Goal: Task Accomplishment & Management: Complete application form

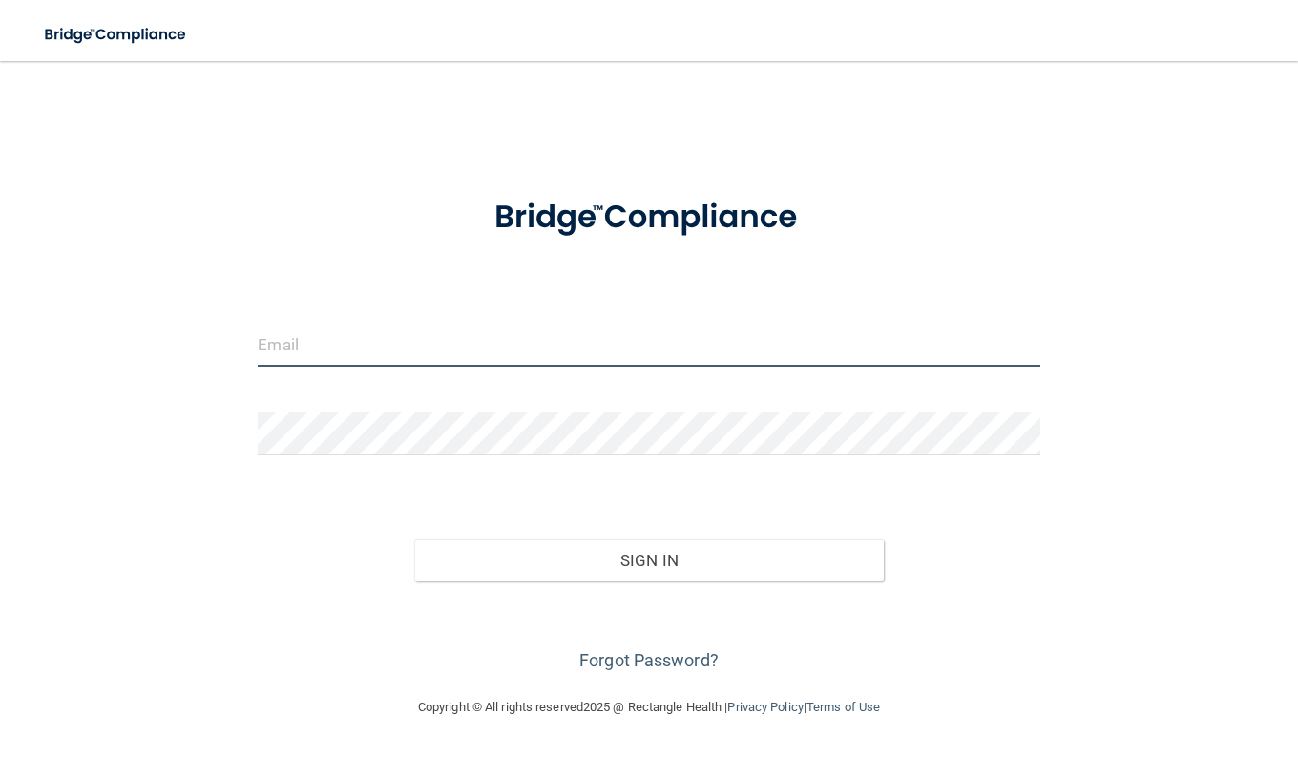
click at [556, 341] on input "email" at bounding box center [649, 345] width 782 height 43
type input "[EMAIL_ADDRESS][DOMAIN_NAME]"
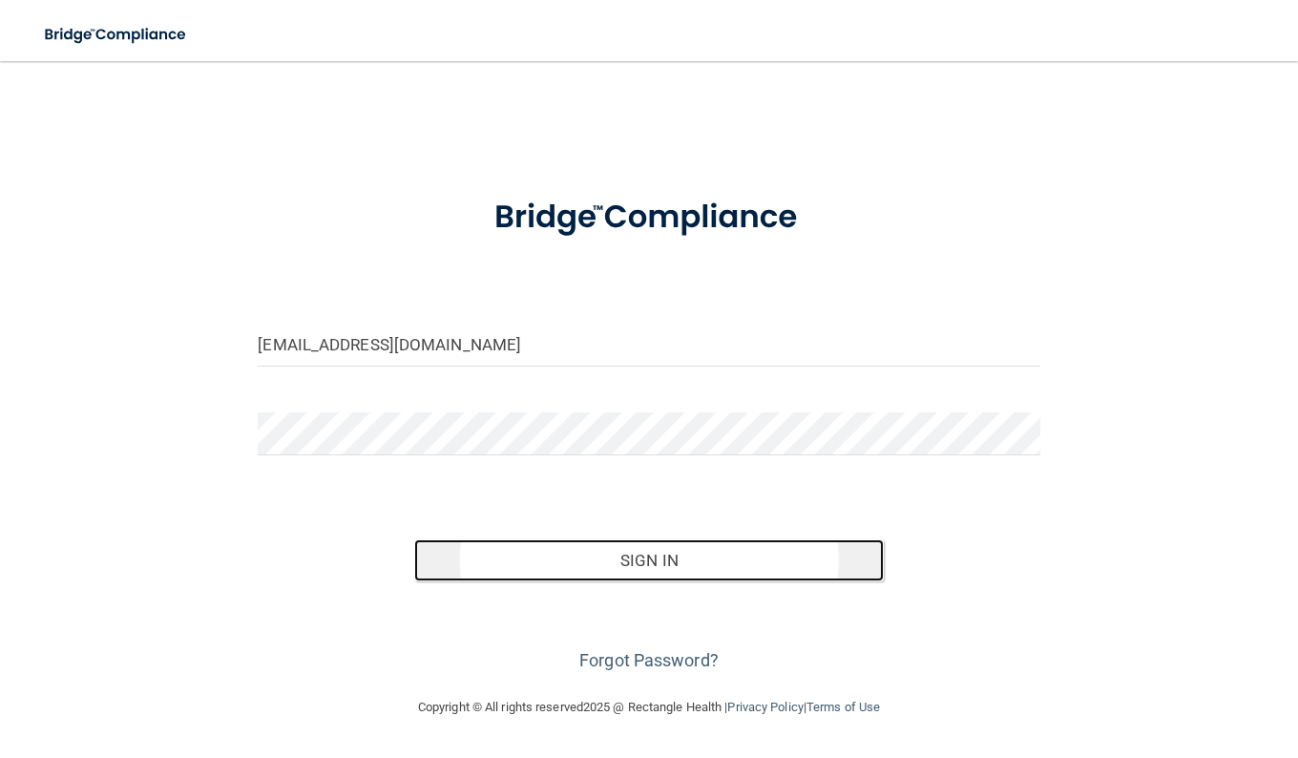
click at [616, 576] on button "Sign In" at bounding box center [649, 560] width 470 height 42
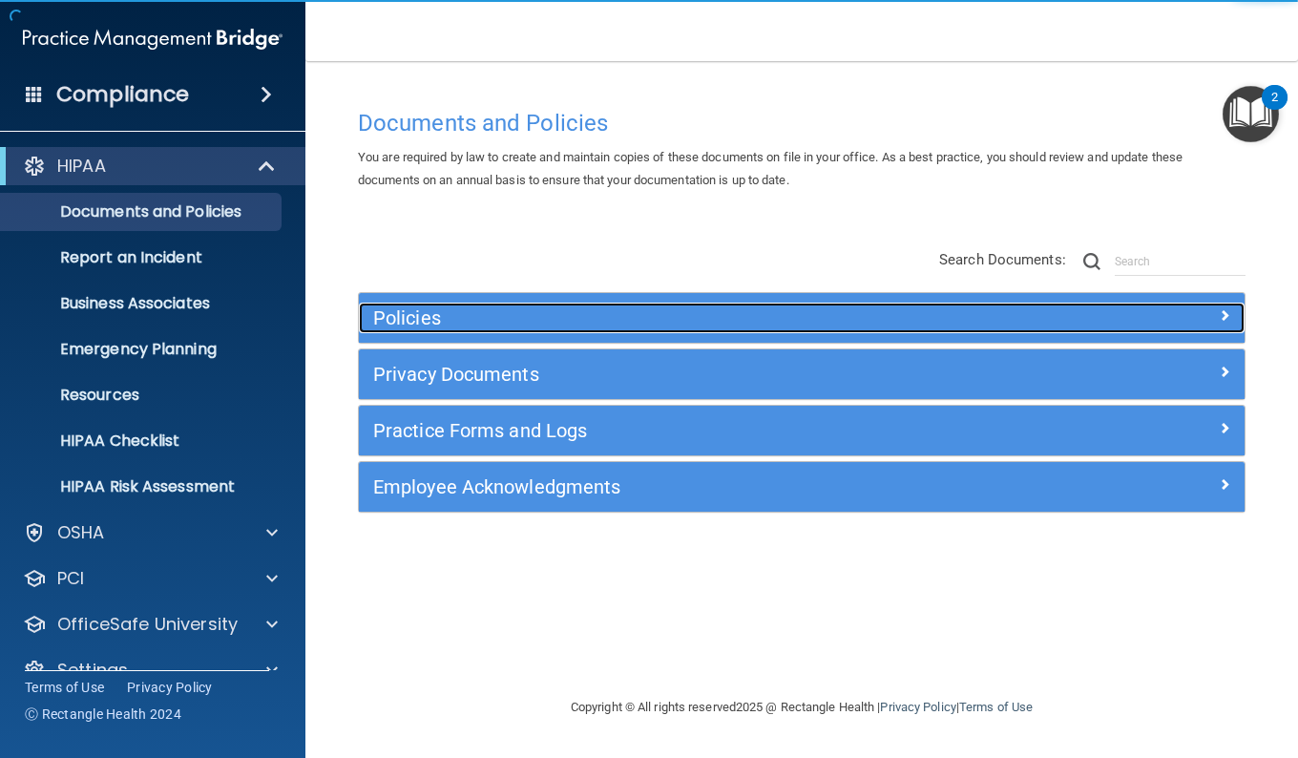
click at [878, 313] on h5 "Policies" at bounding box center [691, 317] width 636 height 21
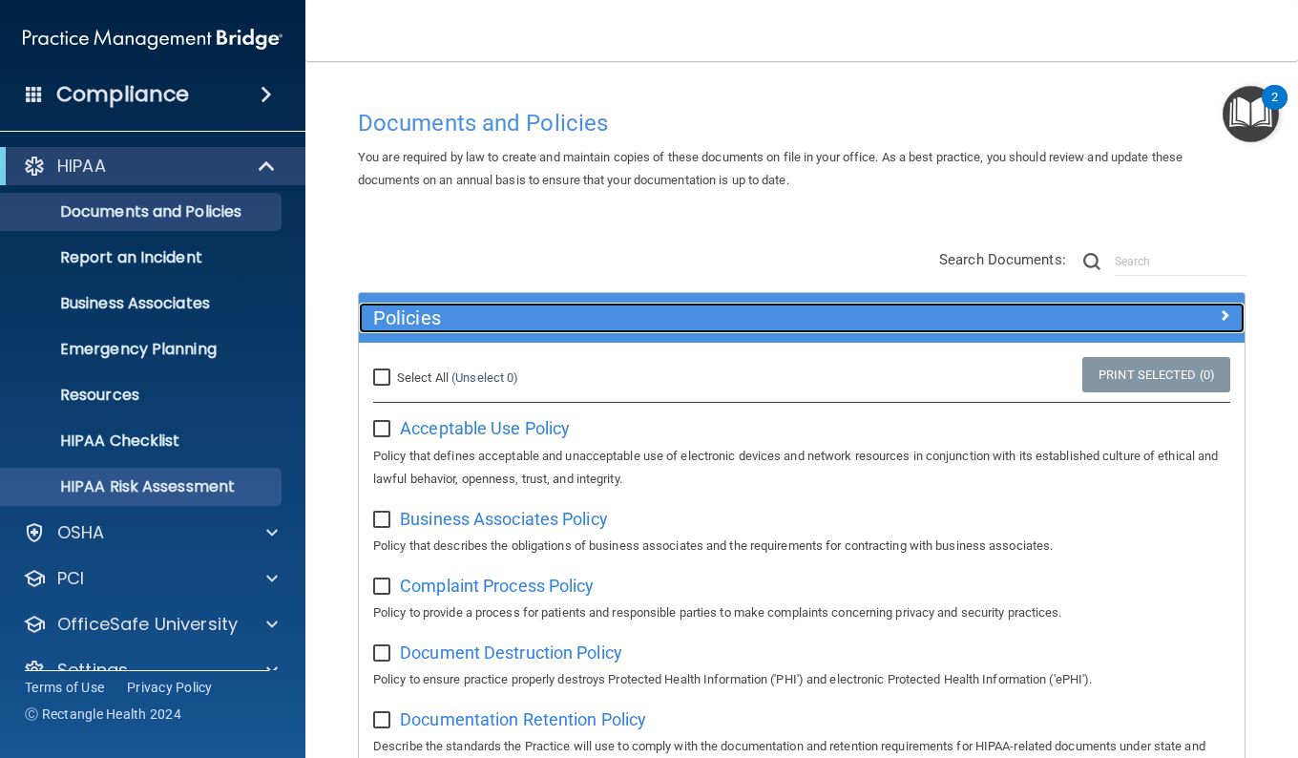
scroll to position [34, 0]
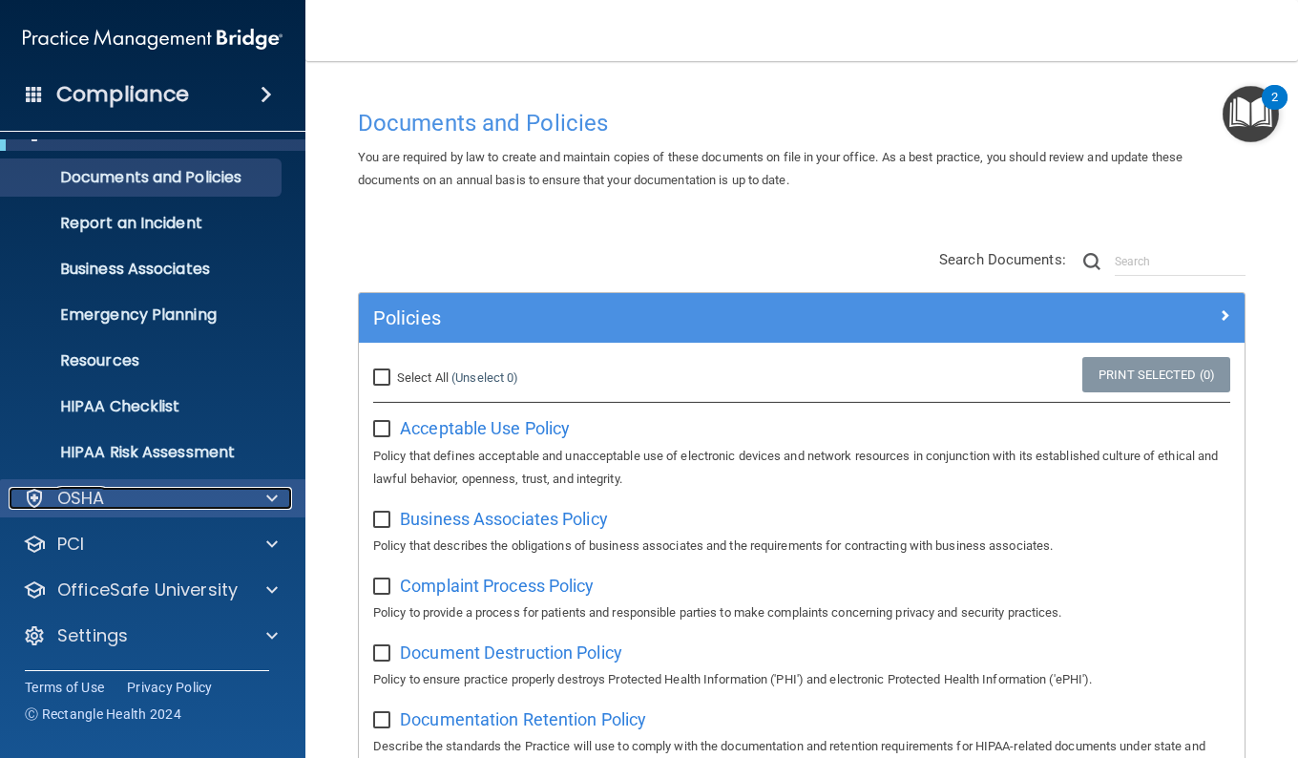
click at [275, 487] on span at bounding box center [271, 498] width 11 height 23
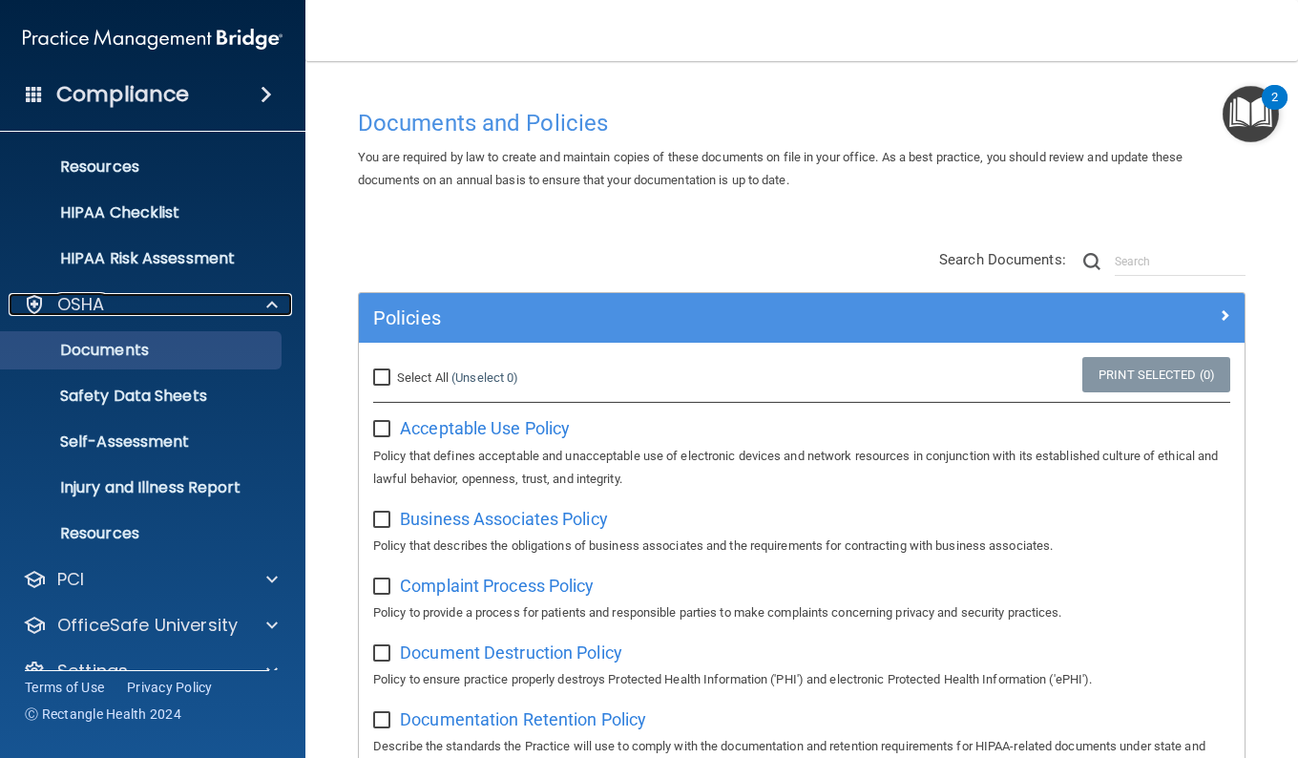
scroll to position [230, 0]
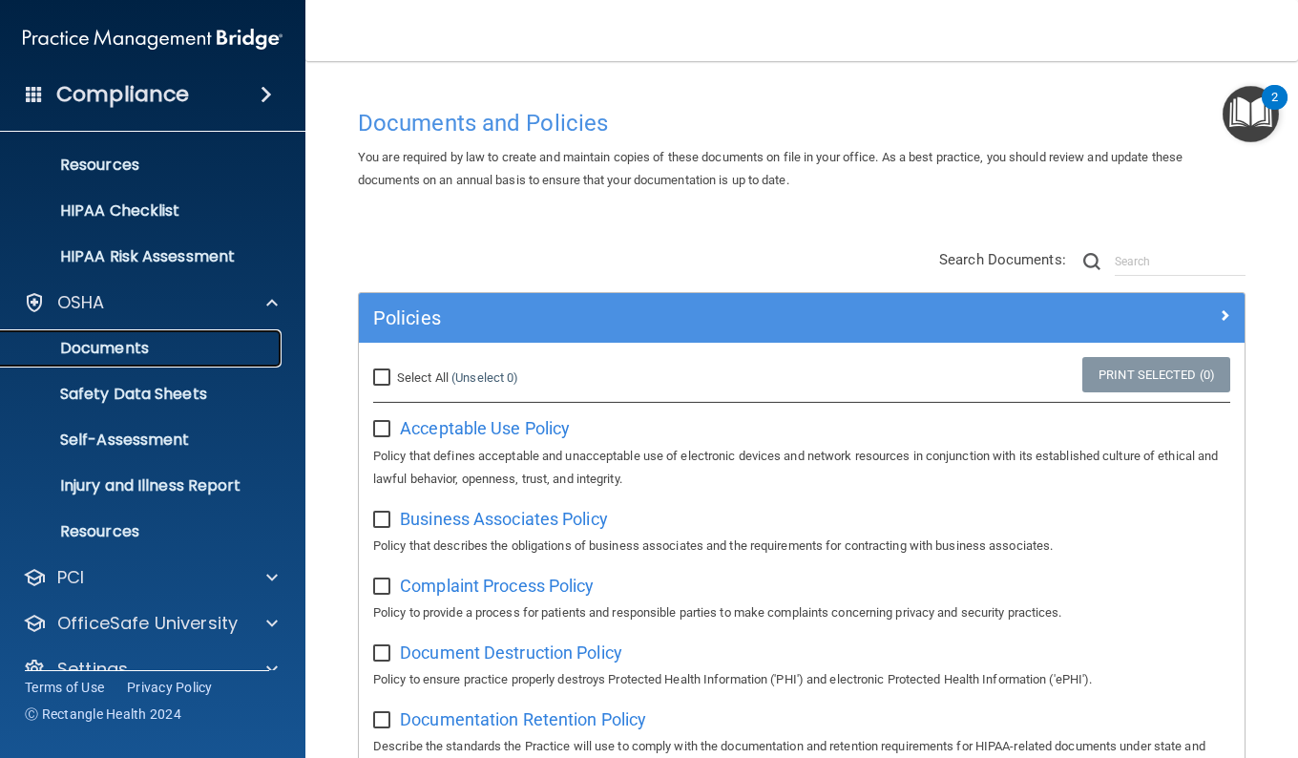
click at [119, 350] on p "Documents" at bounding box center [142, 348] width 261 height 19
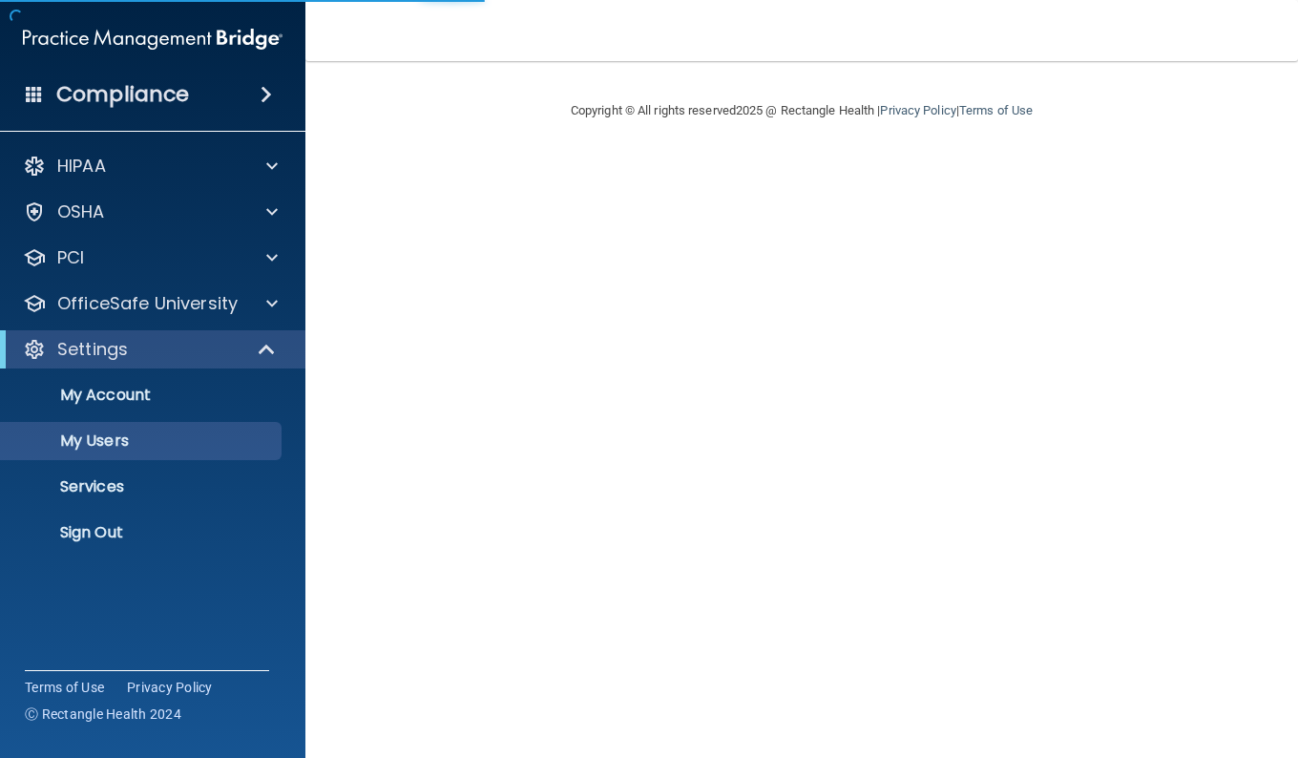
select select "20"
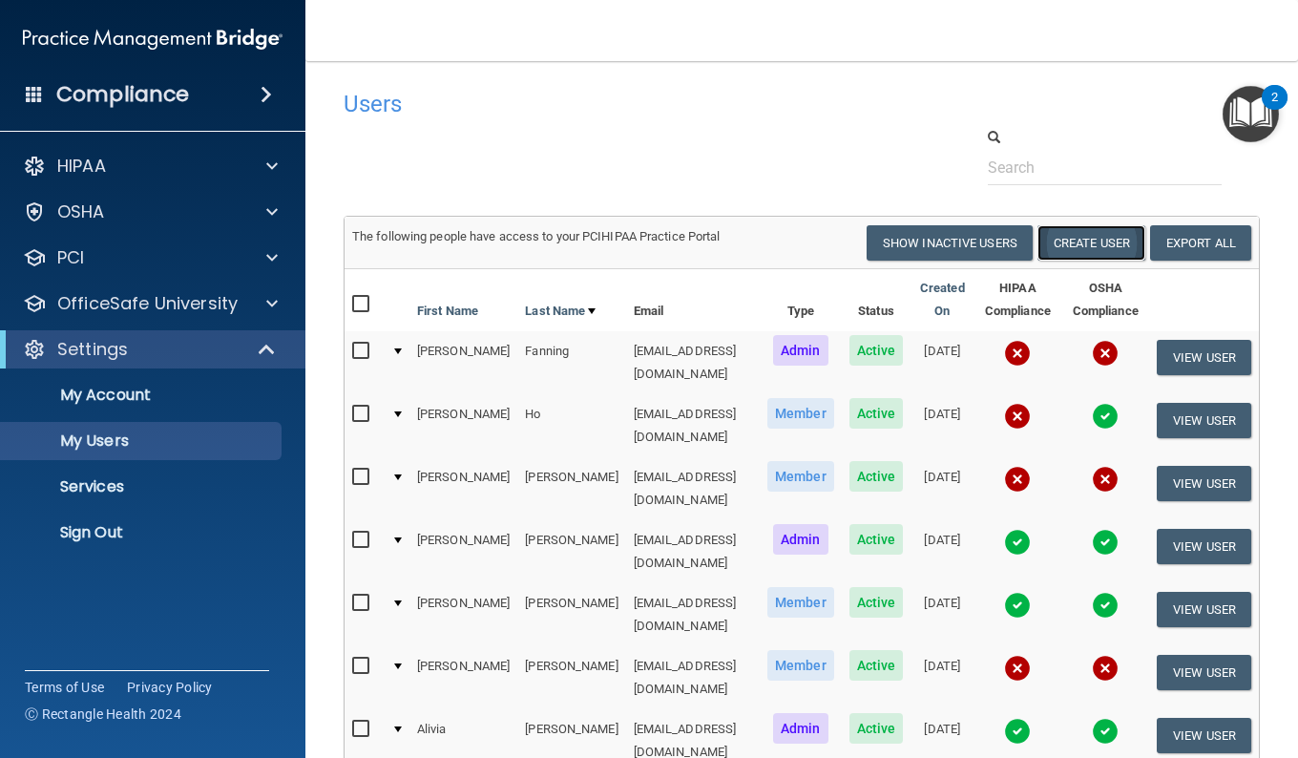
click at [1066, 242] on button "Create User" at bounding box center [1092, 242] width 108 height 35
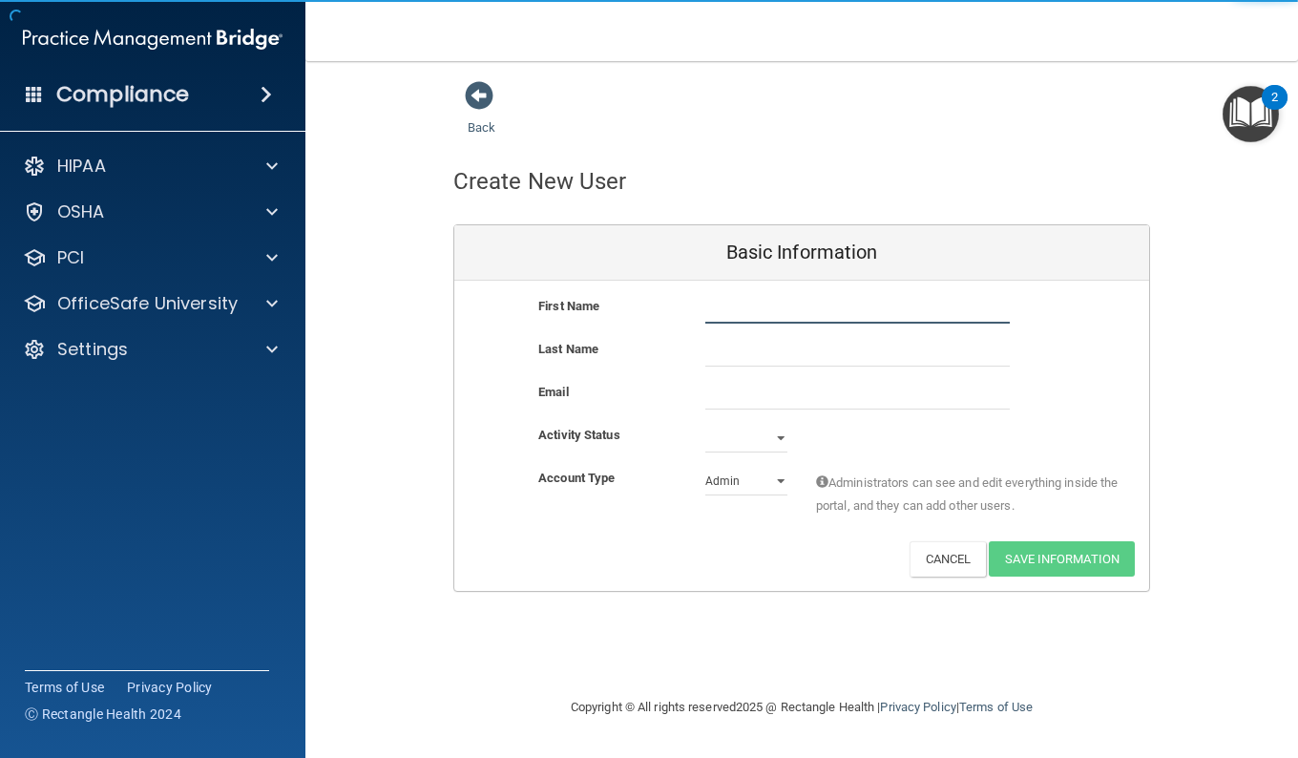
click at [785, 302] on input "text" at bounding box center [857, 309] width 305 height 29
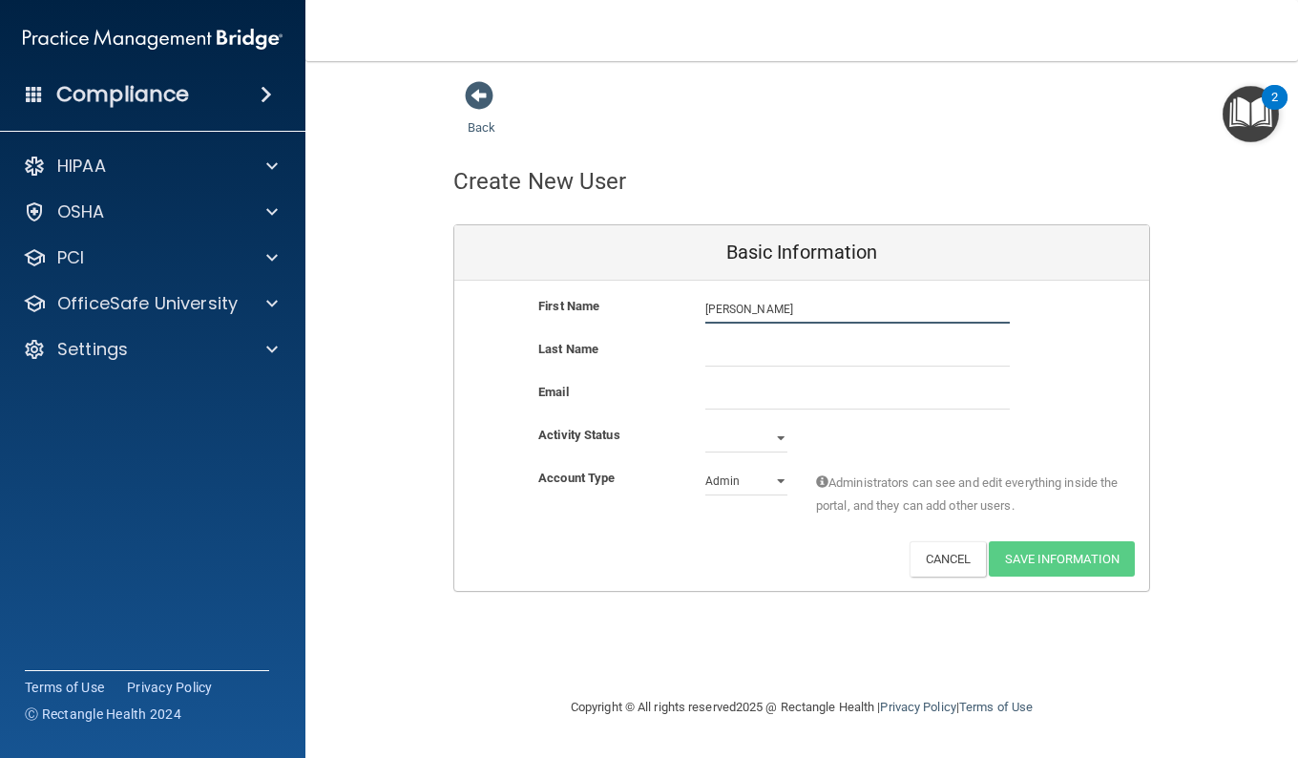
type input "Jennifer"
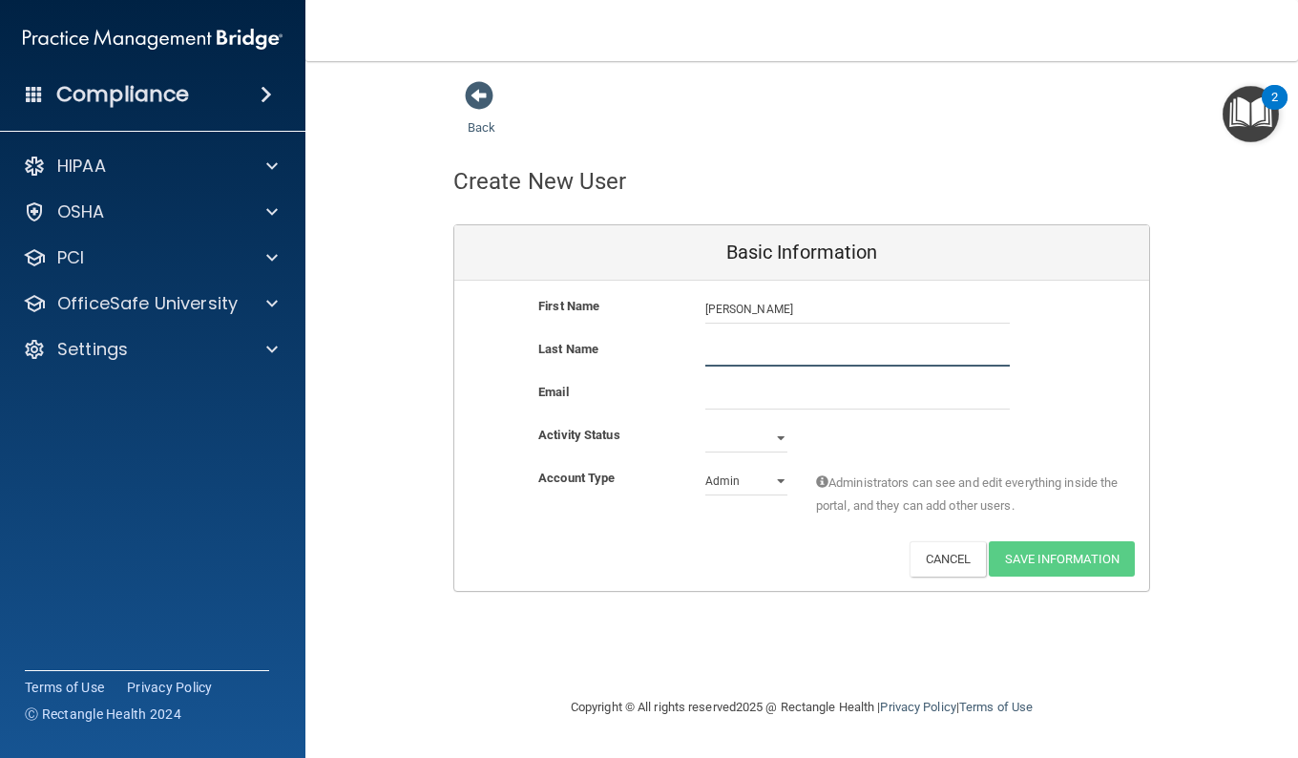
click at [763, 351] on input "text" at bounding box center [857, 352] width 305 height 29
type input "Hoang"
click at [773, 391] on input "email" at bounding box center [857, 395] width 305 height 29
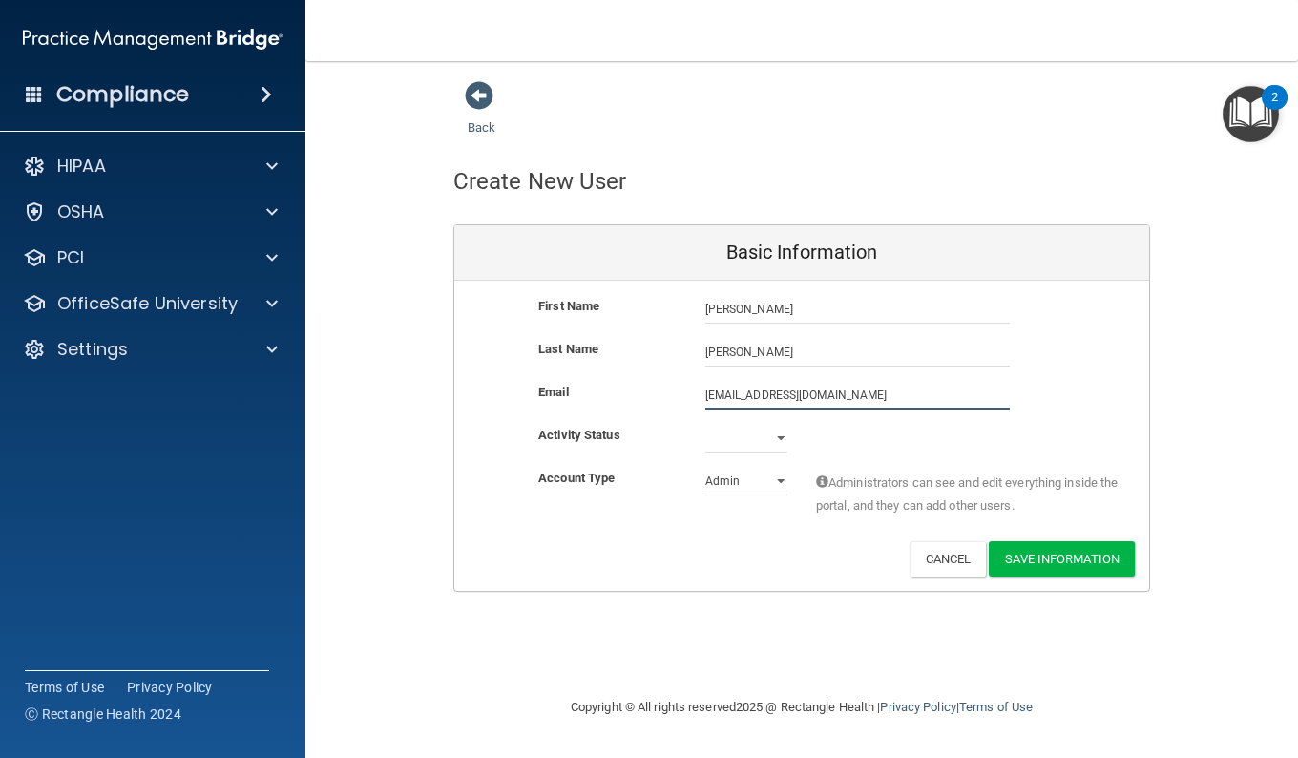
type input "jennyhoang42@gmail.com"
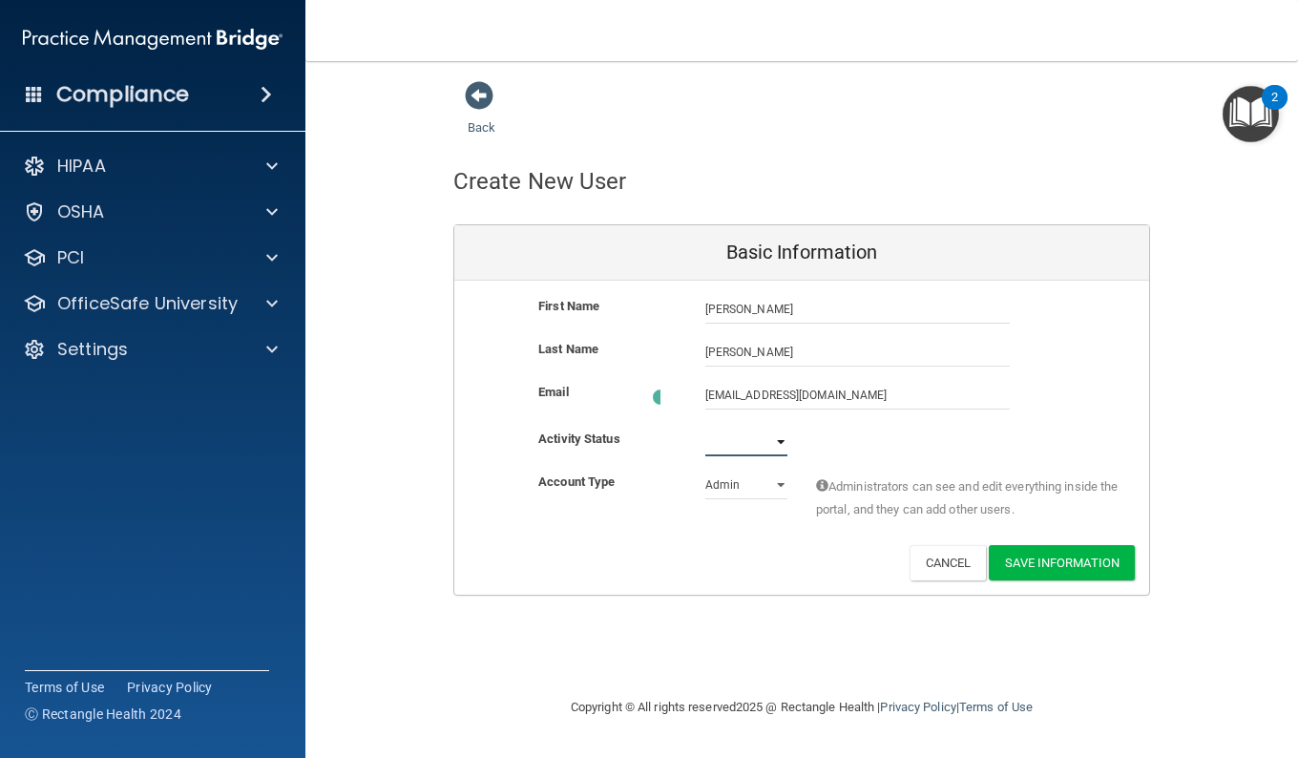
click at [774, 436] on select "Active Inactive" at bounding box center [746, 442] width 82 height 29
select select "active"
click at [705, 424] on select "Active Inactive" at bounding box center [746, 438] width 82 height 29
click at [762, 475] on select "Admin Member" at bounding box center [746, 481] width 82 height 29
select select "practice_member"
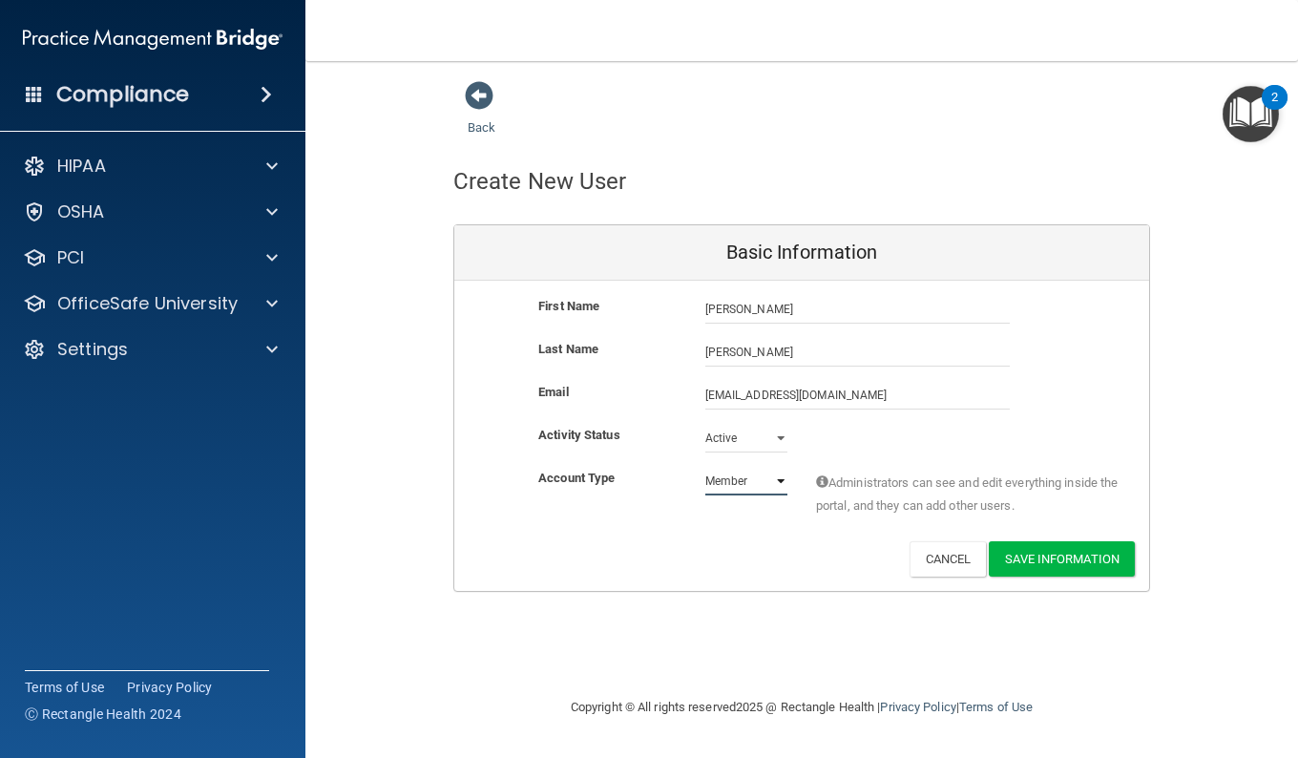
click at [705, 467] on select "Admin Member" at bounding box center [746, 481] width 82 height 29
click at [768, 436] on select "Active Inactive" at bounding box center [746, 438] width 82 height 29
click at [705, 424] on select "Active Inactive" at bounding box center [746, 438] width 82 height 29
click at [1072, 562] on button "Save Information" at bounding box center [1062, 558] width 146 height 35
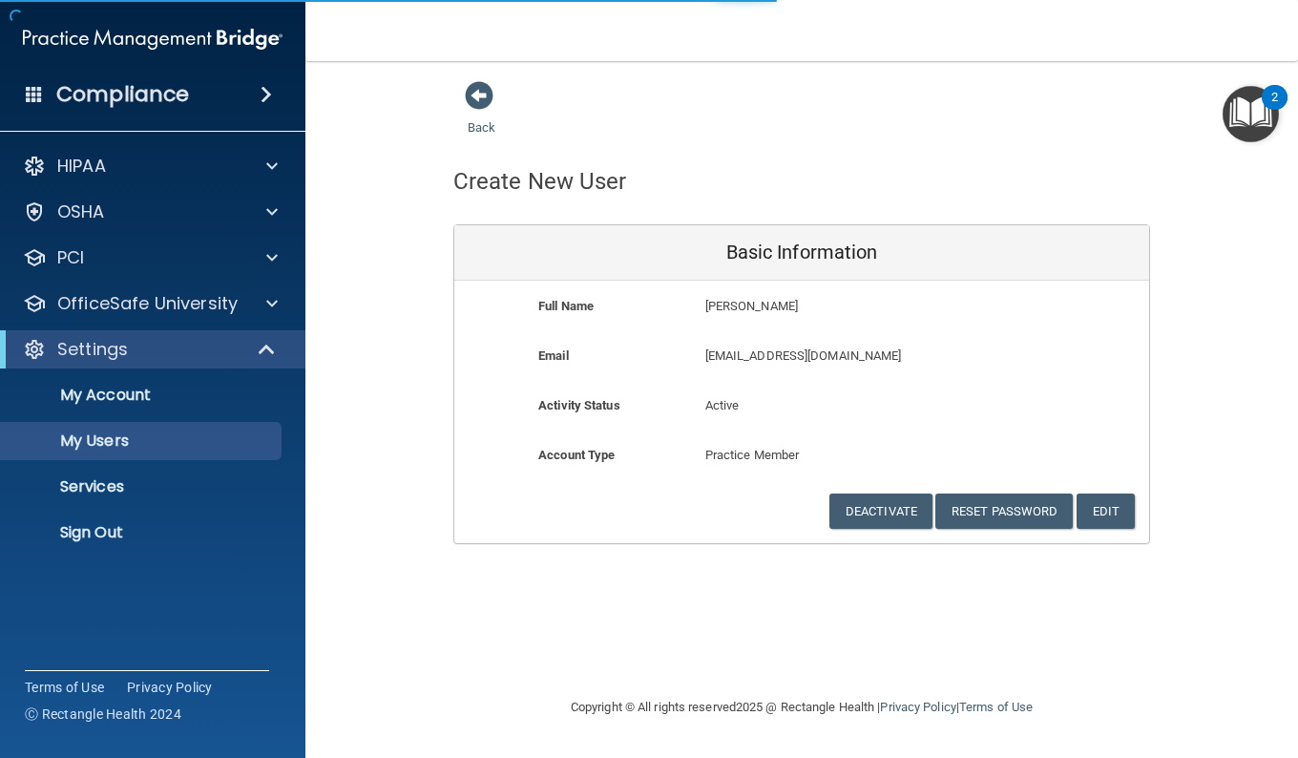
select select "20"
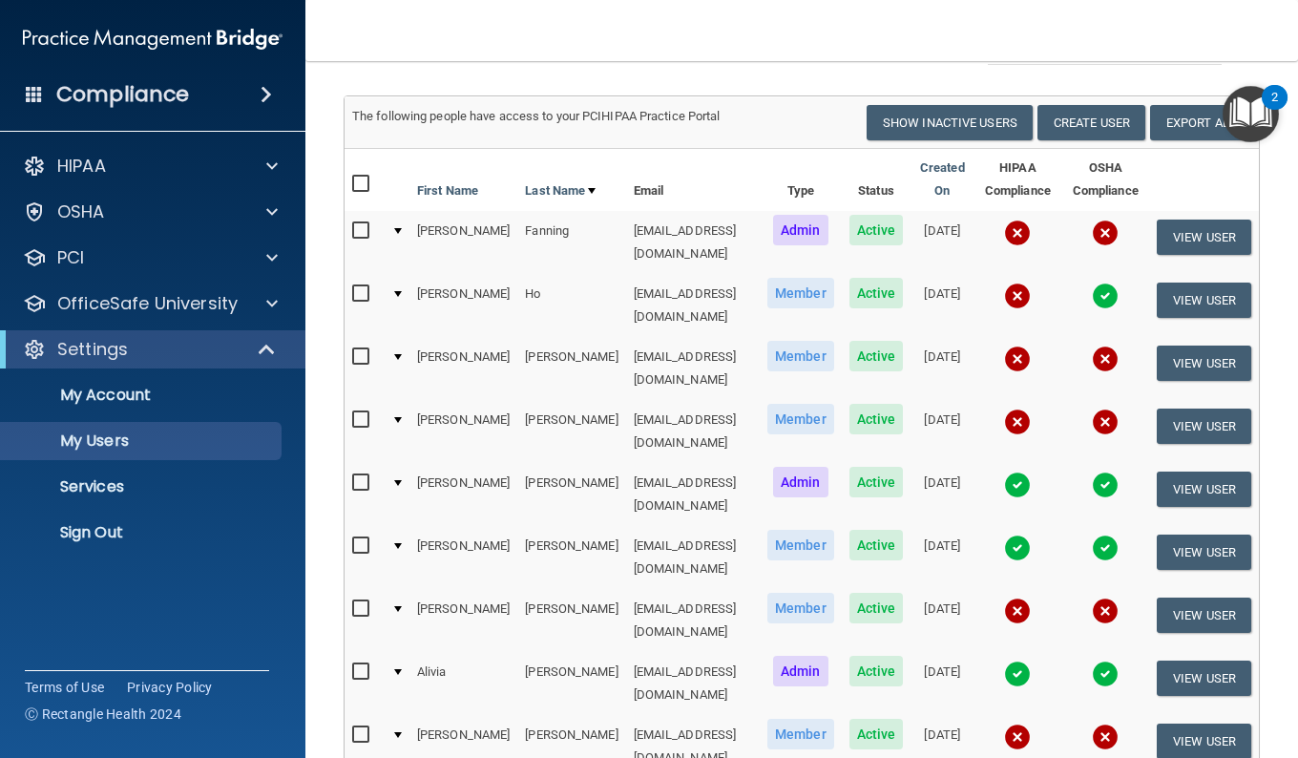
scroll to position [188, 0]
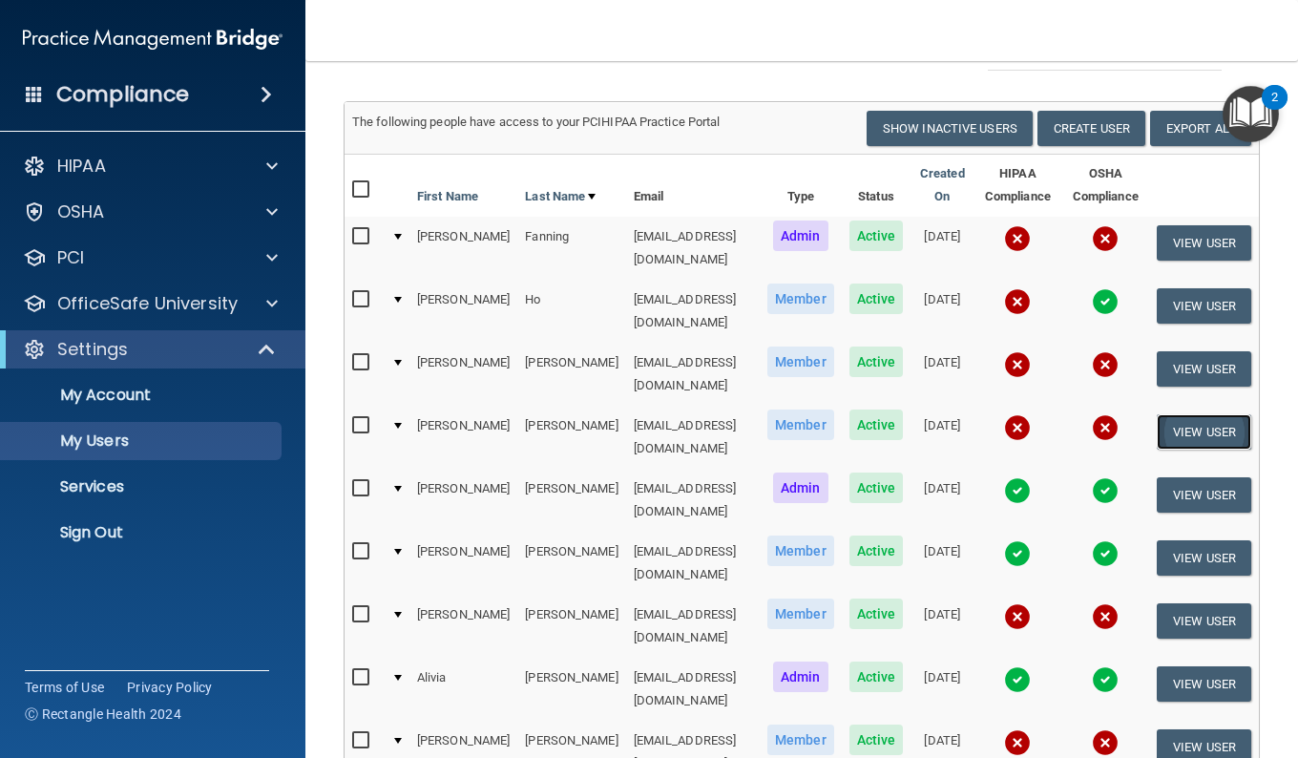
click at [1189, 414] on button "View User" at bounding box center [1204, 431] width 95 height 35
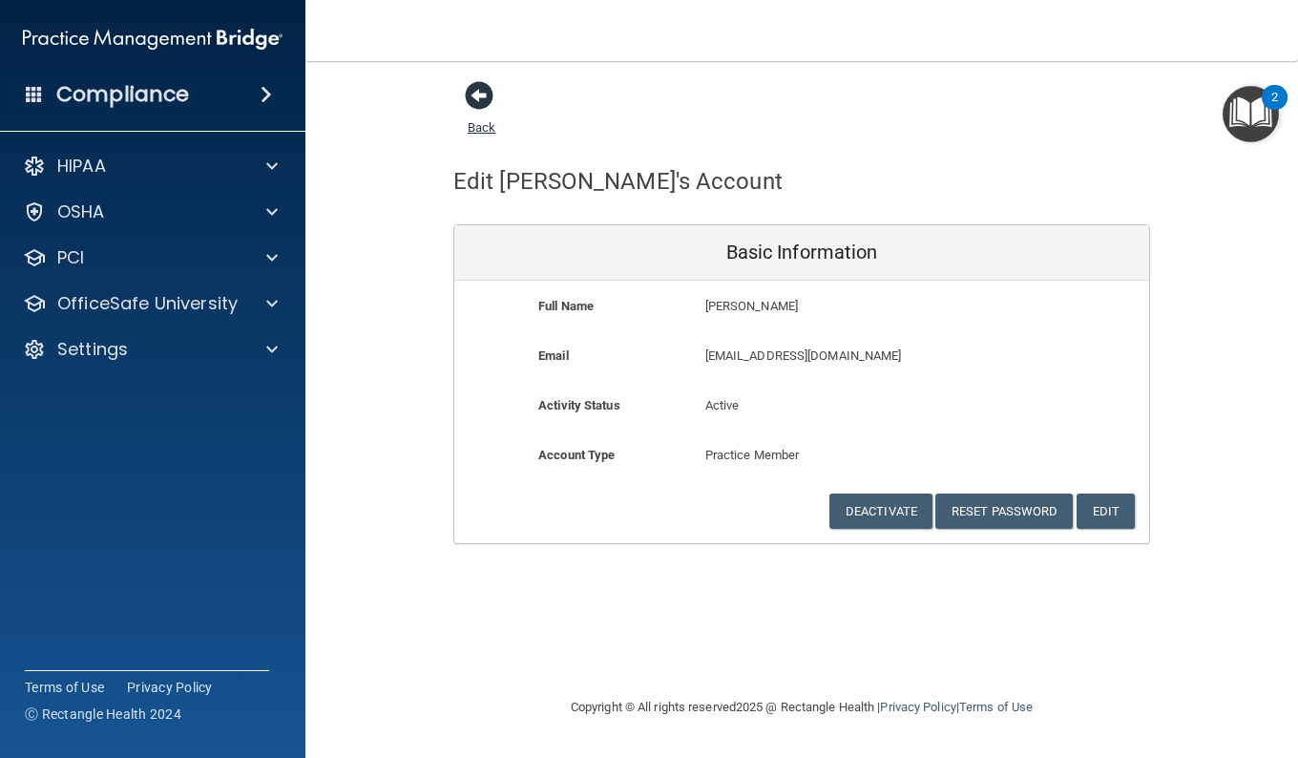
click at [480, 98] on span at bounding box center [479, 95] width 29 height 29
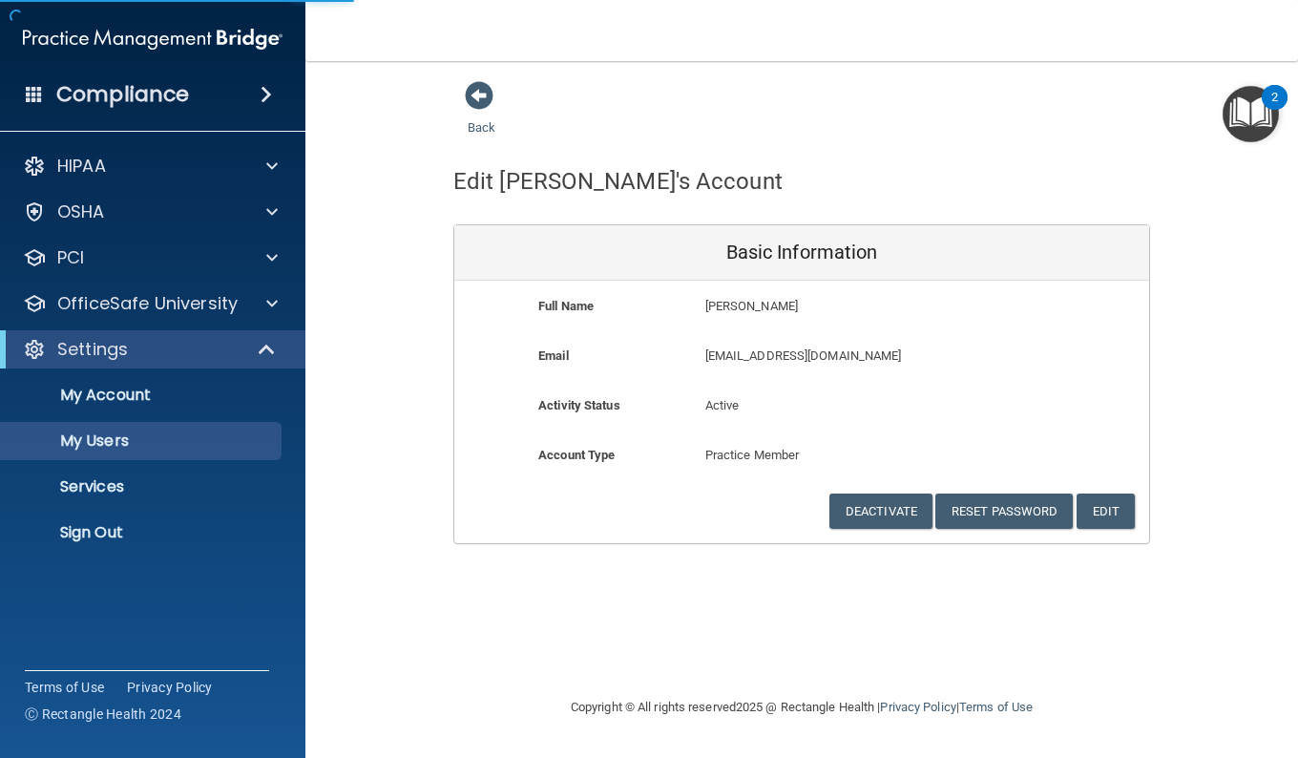
select select "20"
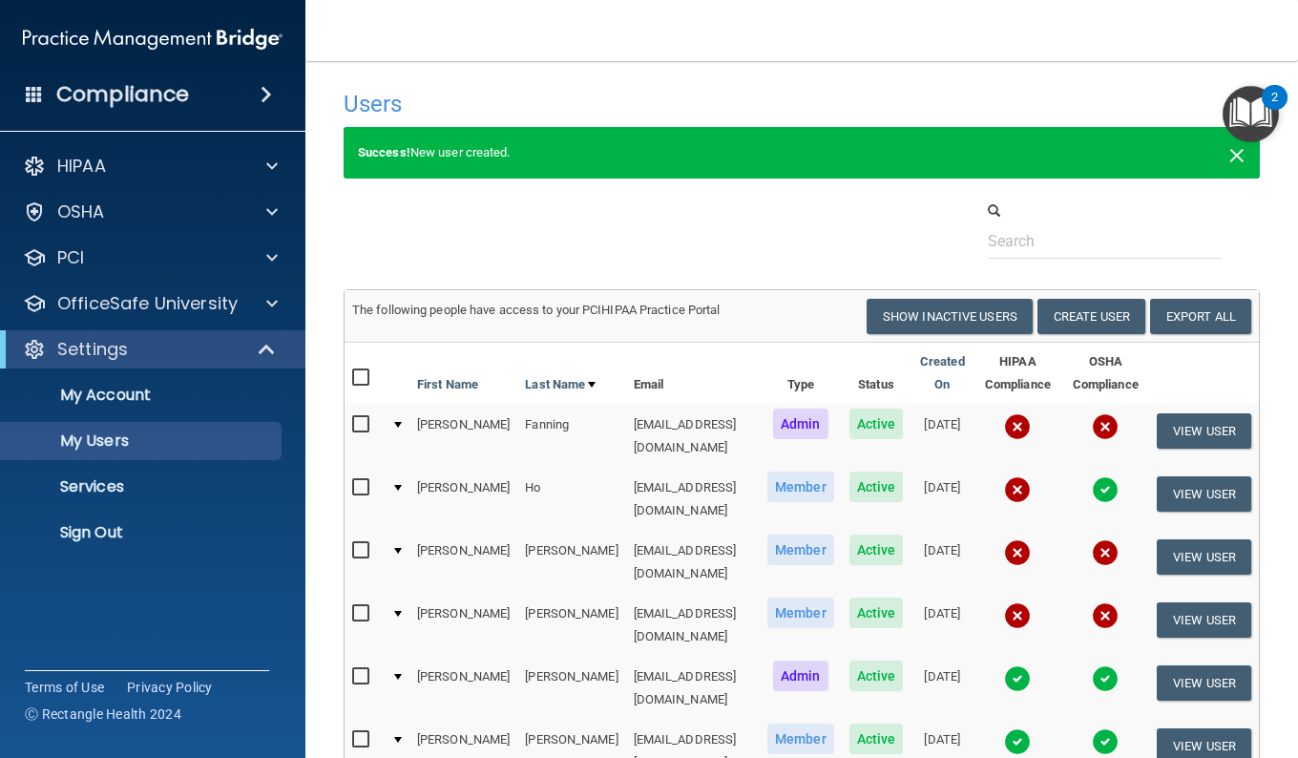
click at [1229, 158] on span "×" at bounding box center [1237, 153] width 17 height 38
select select "20"
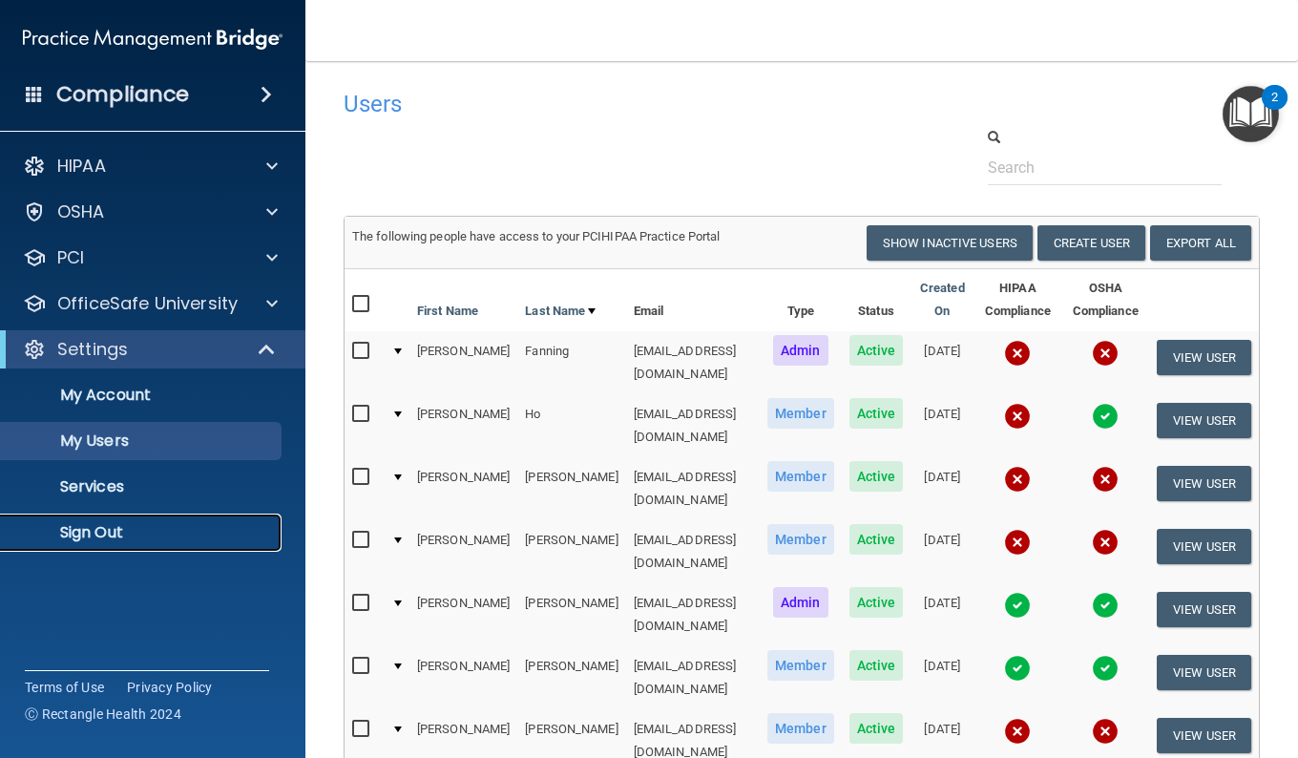
click at [95, 535] on p "Sign Out" at bounding box center [142, 532] width 261 height 19
